Goal: Task Accomplishment & Management: Use online tool/utility

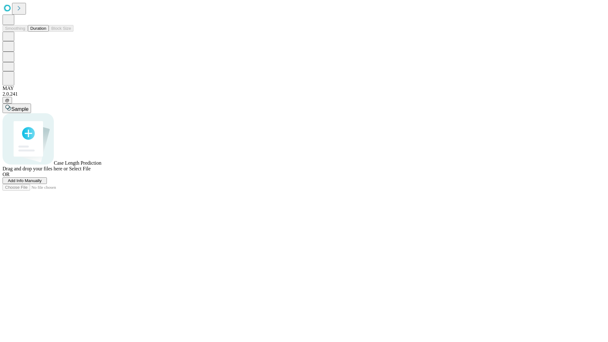
click at [46, 32] on button "Duration" at bounding box center [38, 28] width 21 height 7
click at [42, 183] on span "Add Info Manually" at bounding box center [25, 180] width 34 height 5
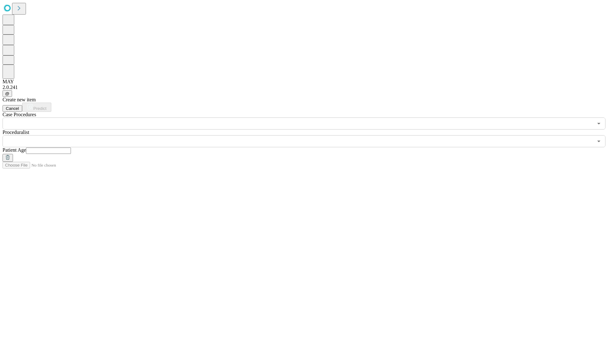
click at [71, 147] on input "text" at bounding box center [48, 150] width 45 height 6
type input "**"
